Goal: Task Accomplishment & Management: Use online tool/utility

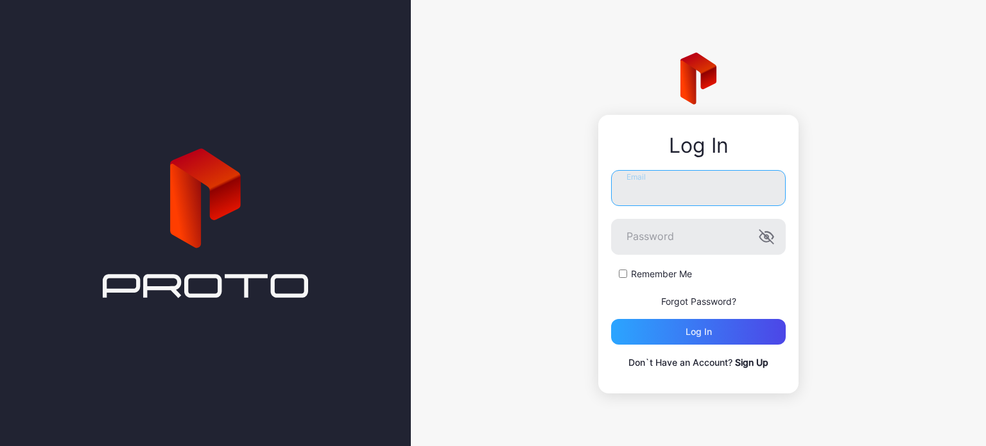
type input "**********"
click at [676, 272] on label "Remember Me" at bounding box center [661, 274] width 61 height 13
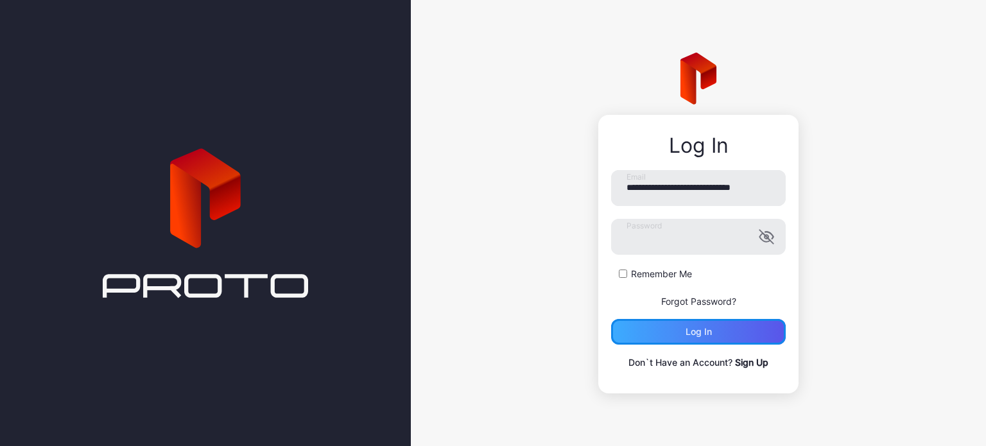
click at [696, 328] on div "Log in" at bounding box center [698, 332] width 26 height 10
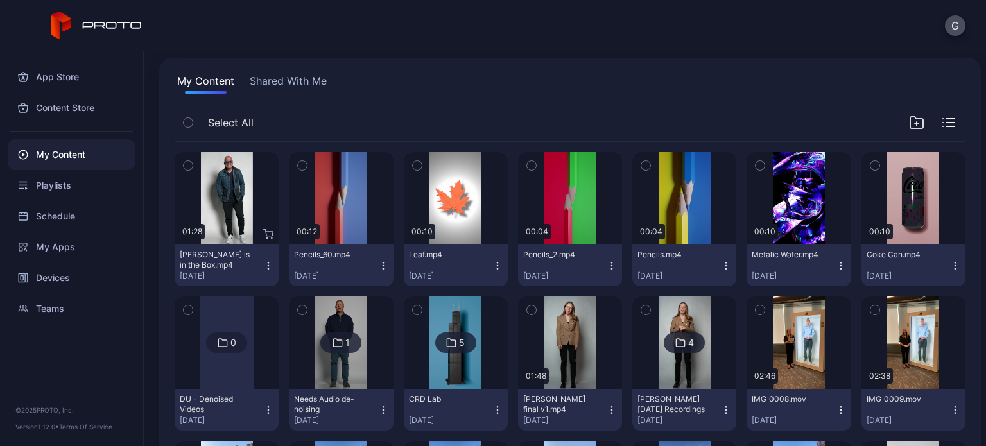
scroll to position [80, 0]
click at [836, 261] on icon "button" at bounding box center [841, 266] width 10 height 10
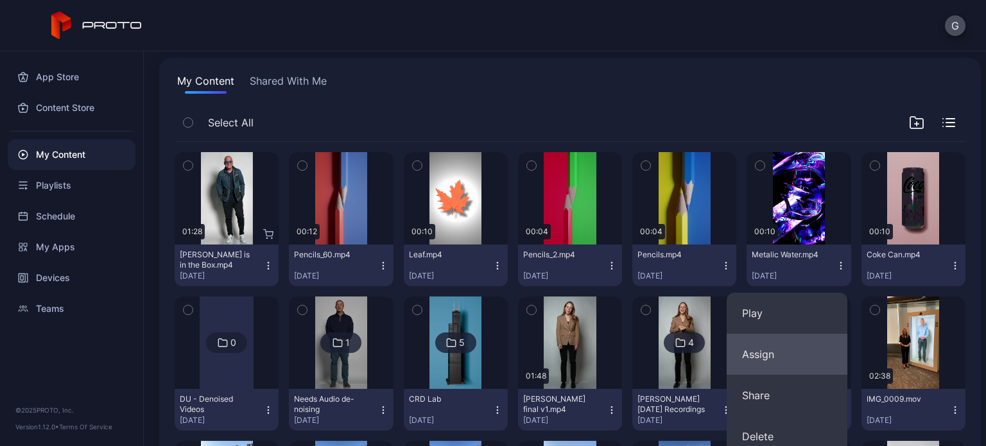
click at [819, 355] on button "Assign" at bounding box center [787, 354] width 121 height 41
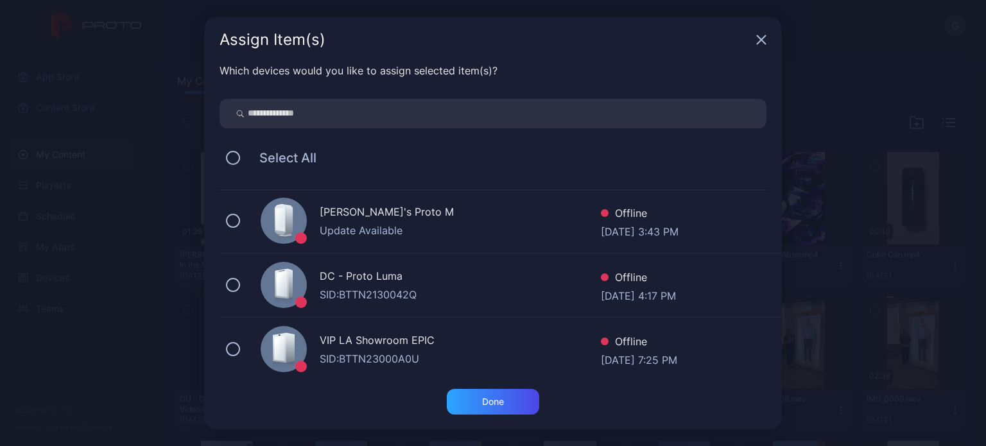
scroll to position [587, 0]
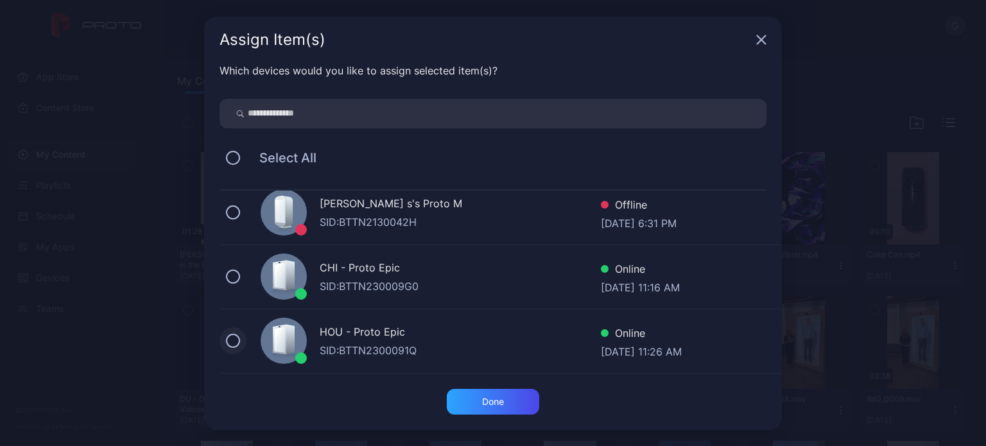
click at [236, 337] on button at bounding box center [233, 341] width 14 height 14
click at [474, 400] on div "Done" at bounding box center [493, 402] width 92 height 26
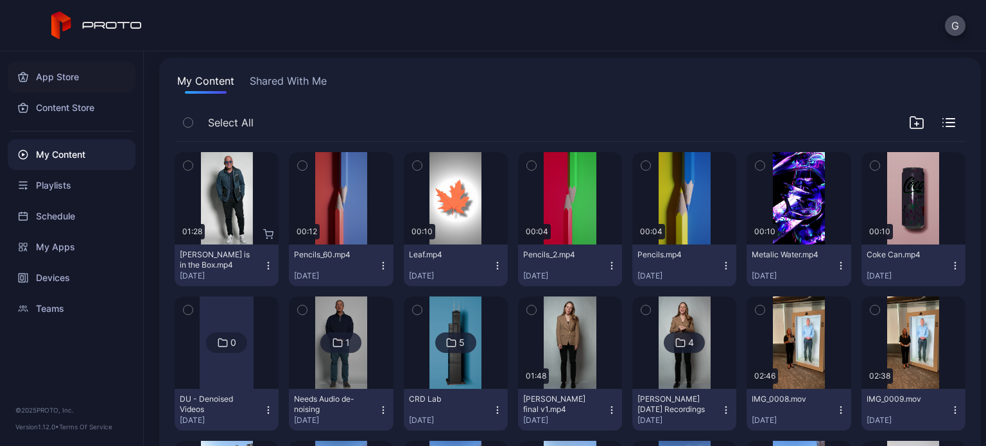
click at [49, 81] on div "App Store" at bounding box center [72, 77] width 128 height 31
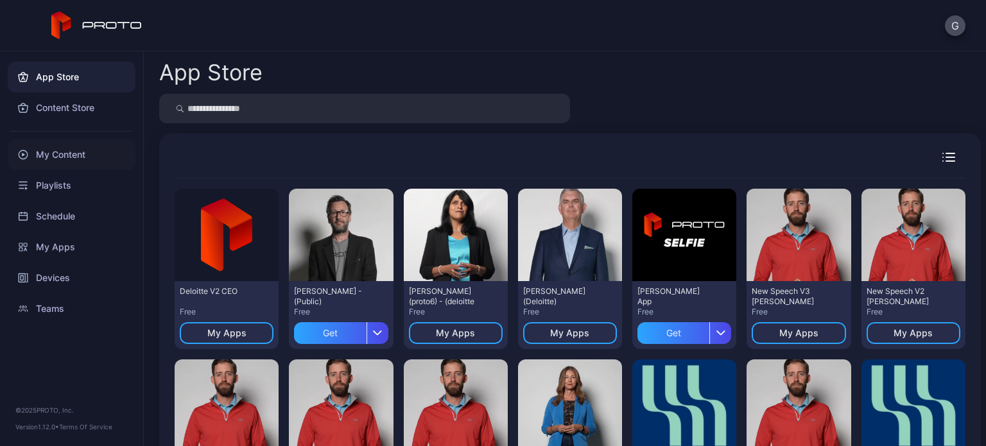
click at [55, 157] on div "My Content" at bounding box center [72, 154] width 128 height 31
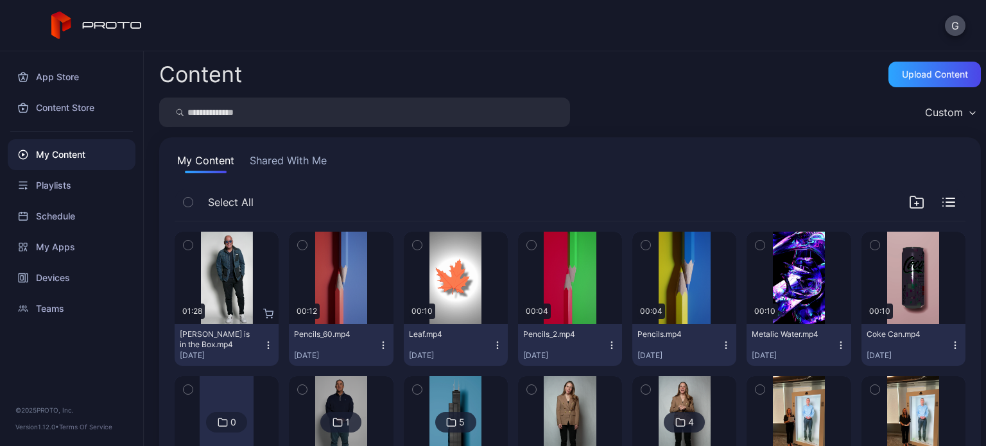
click at [74, 150] on div "My Content" at bounding box center [72, 154] width 128 height 31
click at [76, 270] on div "Devices" at bounding box center [72, 277] width 128 height 31
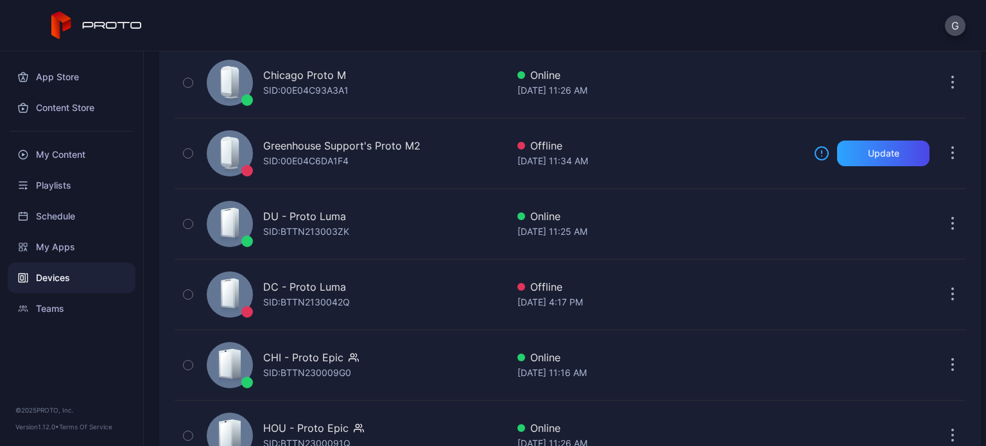
scroll to position [428, 0]
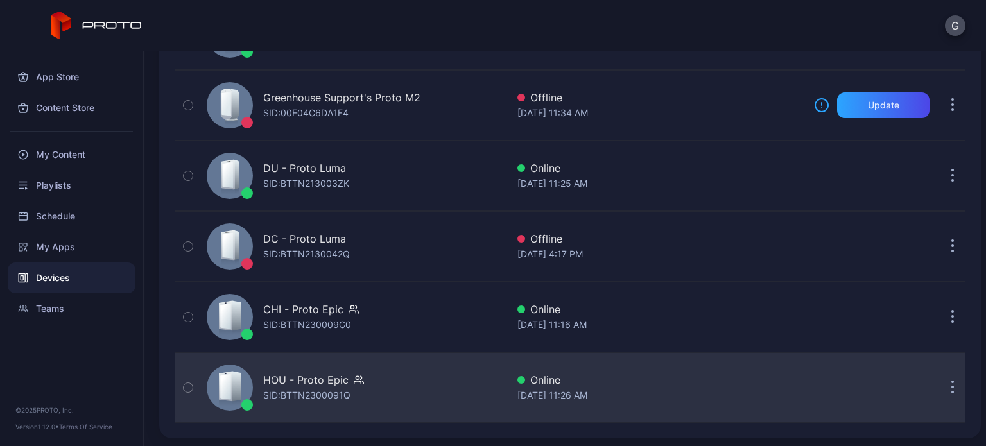
click at [193, 383] on icon "button" at bounding box center [188, 388] width 9 height 14
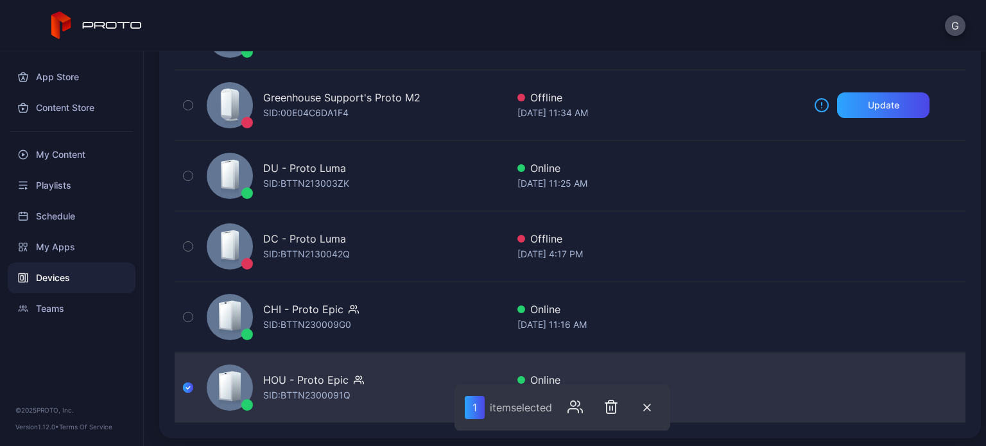
click at [345, 388] on div "SID: BTTN2300091Q" at bounding box center [306, 395] width 87 height 15
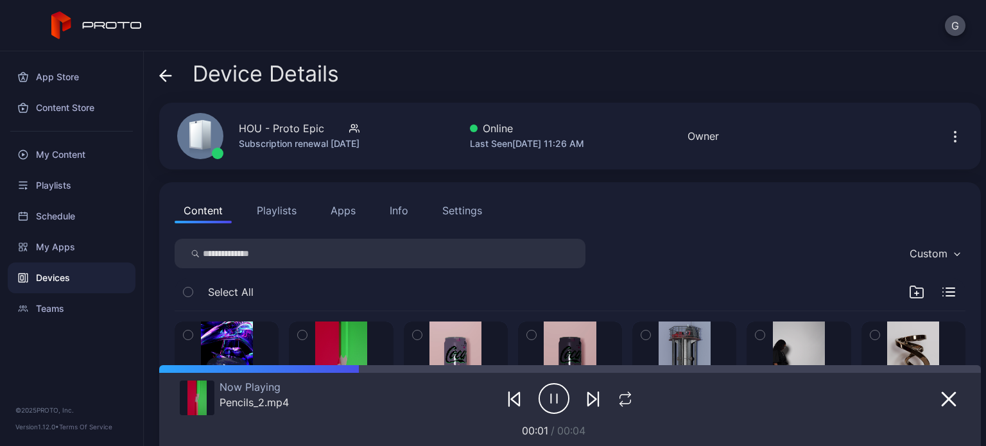
click at [225, 345] on button "button" at bounding box center [227, 368] width 104 height 92
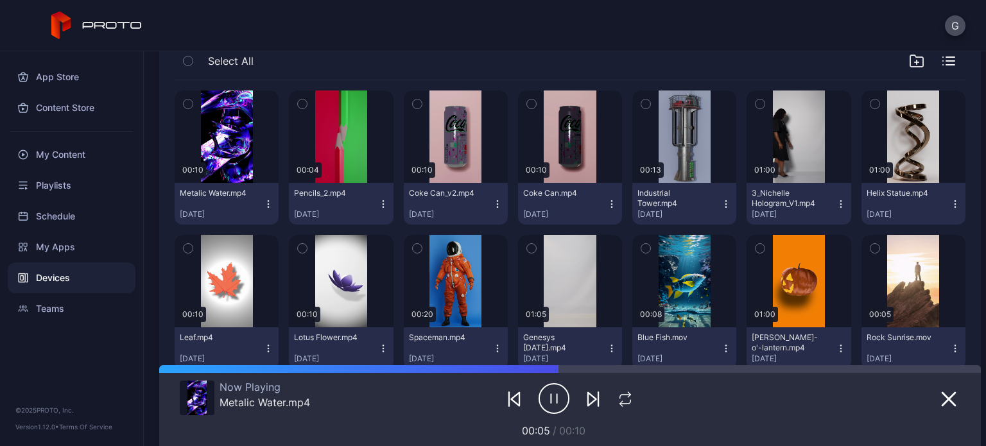
scroll to position [232, 0]
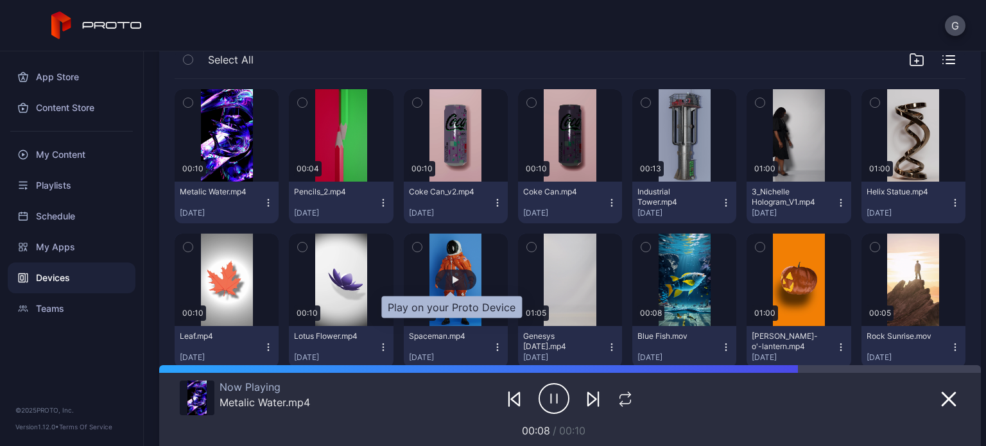
click at [453, 278] on div "button" at bounding box center [455, 280] width 41 height 21
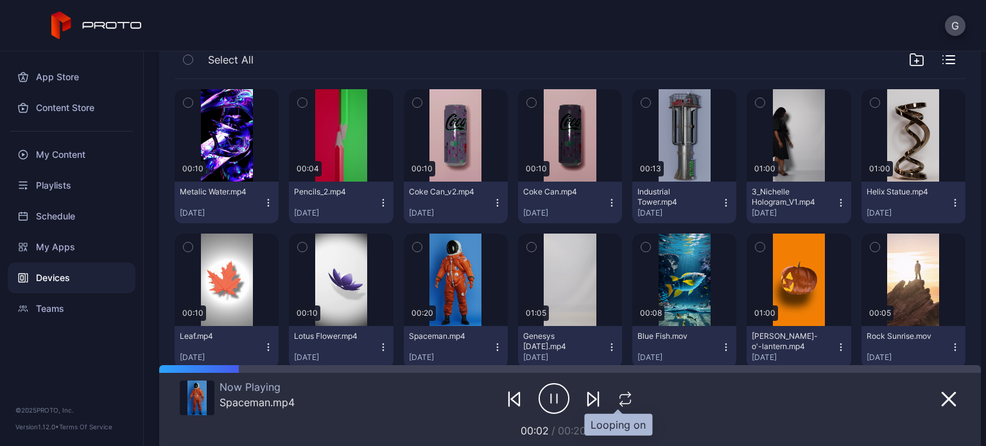
click at [624, 397] on icon "button" at bounding box center [625, 398] width 17 height 15
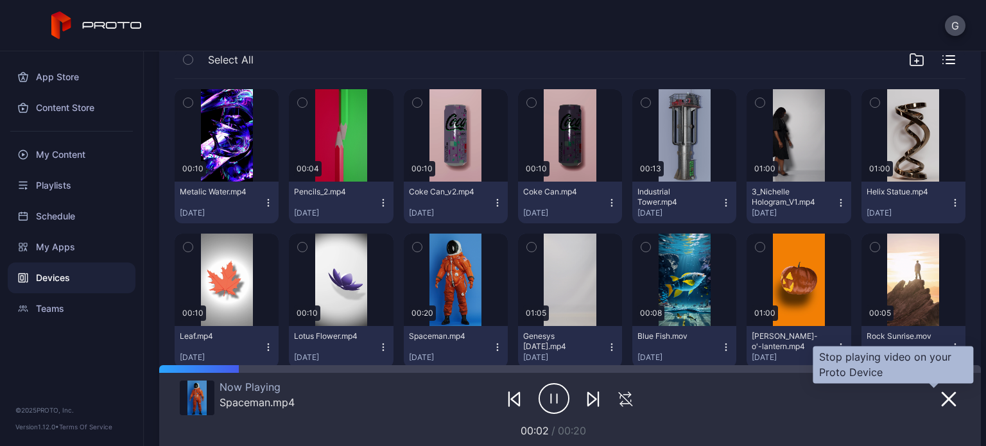
click at [942, 395] on icon "button" at bounding box center [948, 399] width 13 height 13
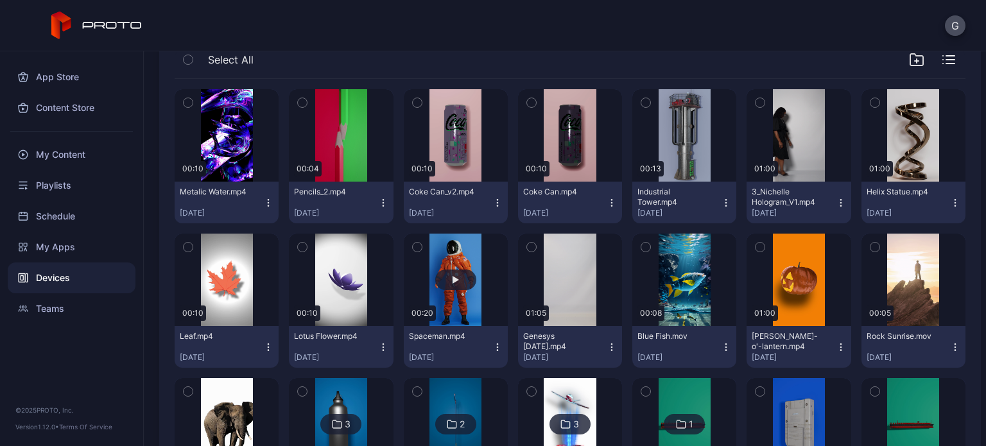
click at [445, 264] on button "button" at bounding box center [456, 280] width 104 height 92
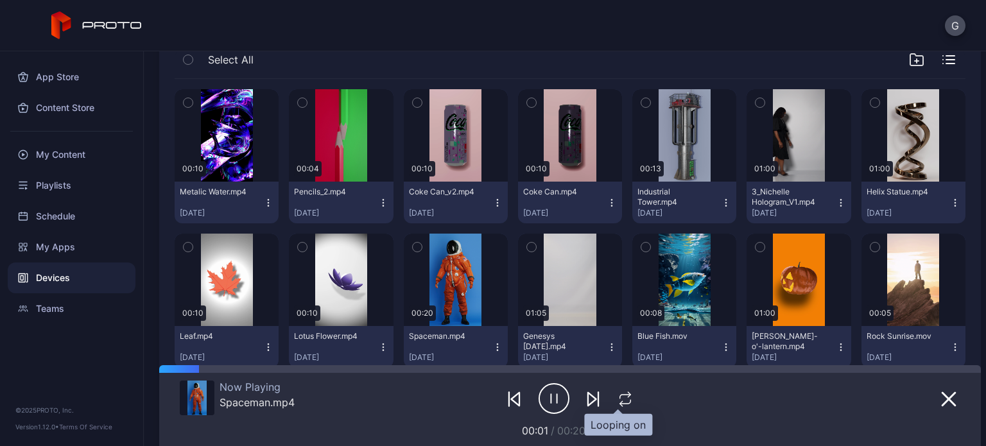
click at [617, 400] on icon "button" at bounding box center [625, 398] width 17 height 15
click at [615, 400] on icon "button" at bounding box center [625, 398] width 21 height 15
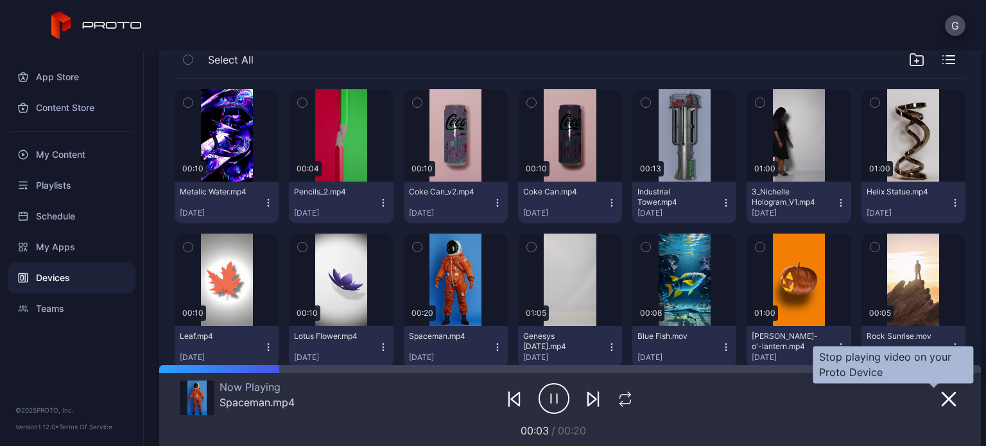
click at [941, 402] on icon "button" at bounding box center [948, 398] width 15 height 15
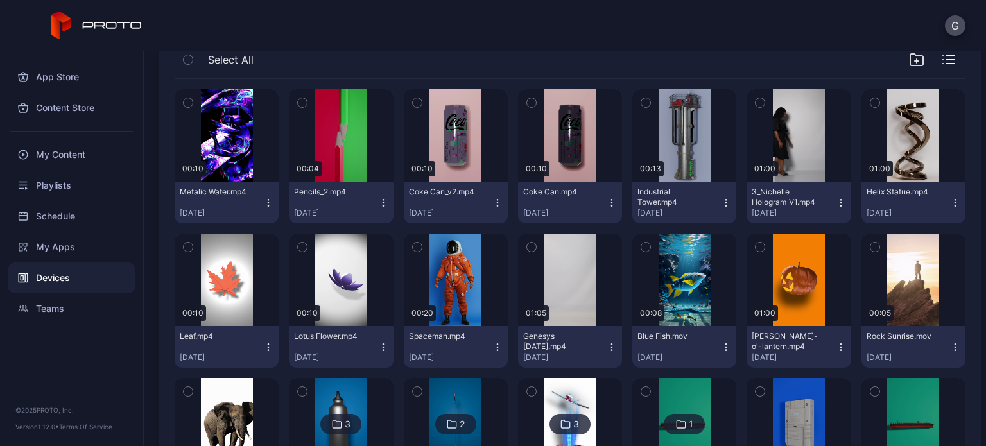
click at [451, 339] on div "Spaceman.mp4" at bounding box center [444, 336] width 71 height 10
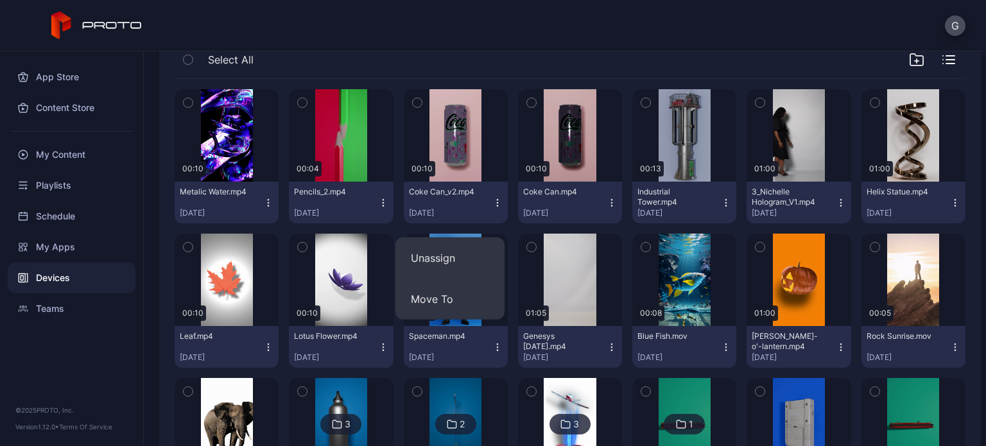
click at [483, 345] on div "Spaceman.mp4 [DATE]" at bounding box center [450, 346] width 83 height 31
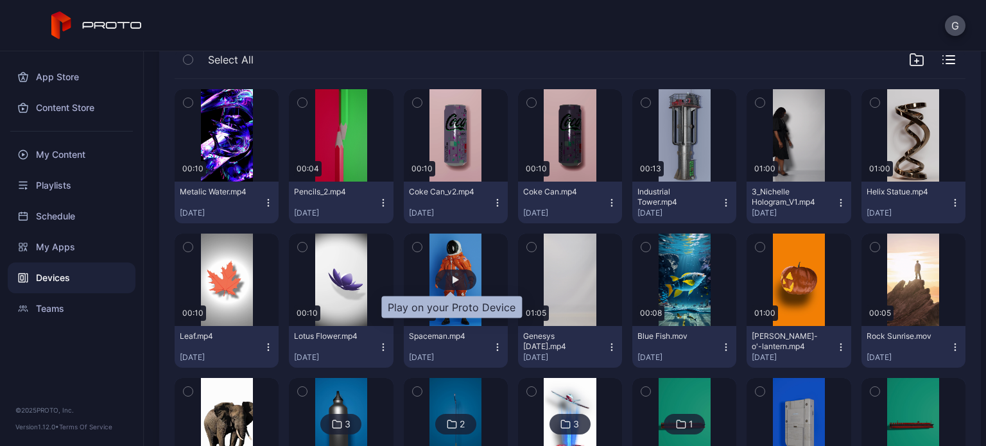
click at [452, 279] on div "button" at bounding box center [455, 280] width 6 height 8
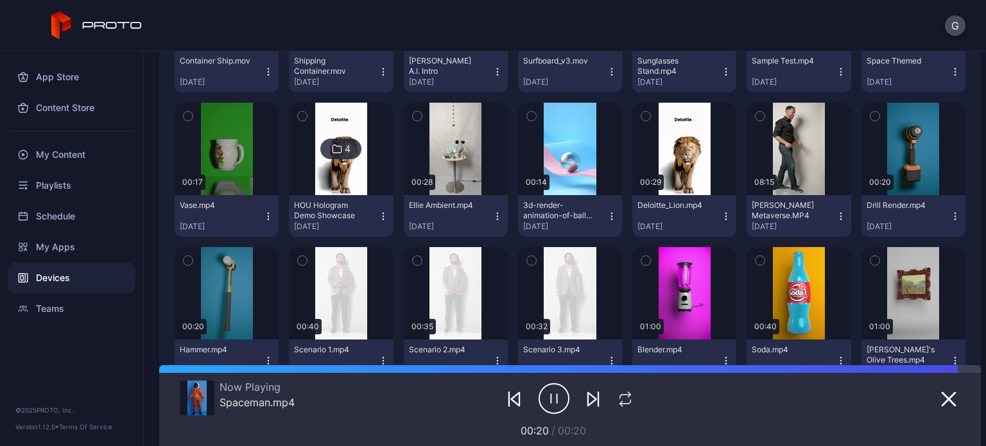
scroll to position [868, 0]
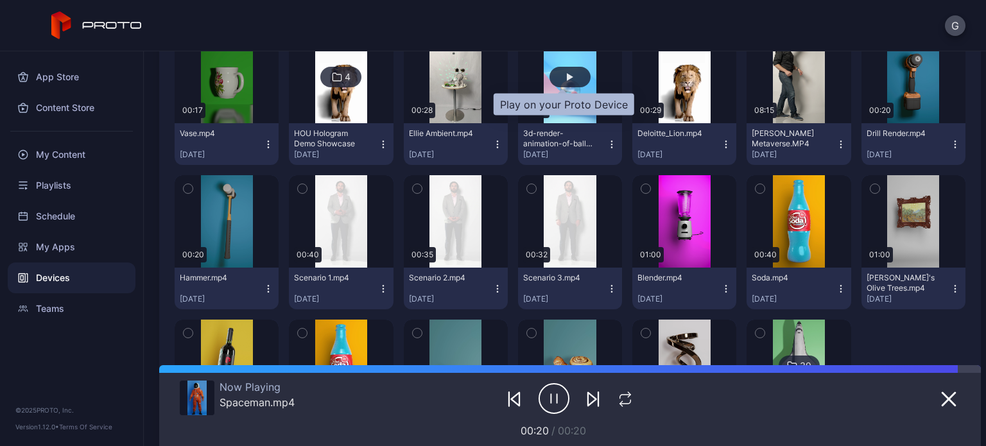
click at [562, 84] on div "button" at bounding box center [569, 77] width 41 height 21
